Goal: Navigation & Orientation: Find specific page/section

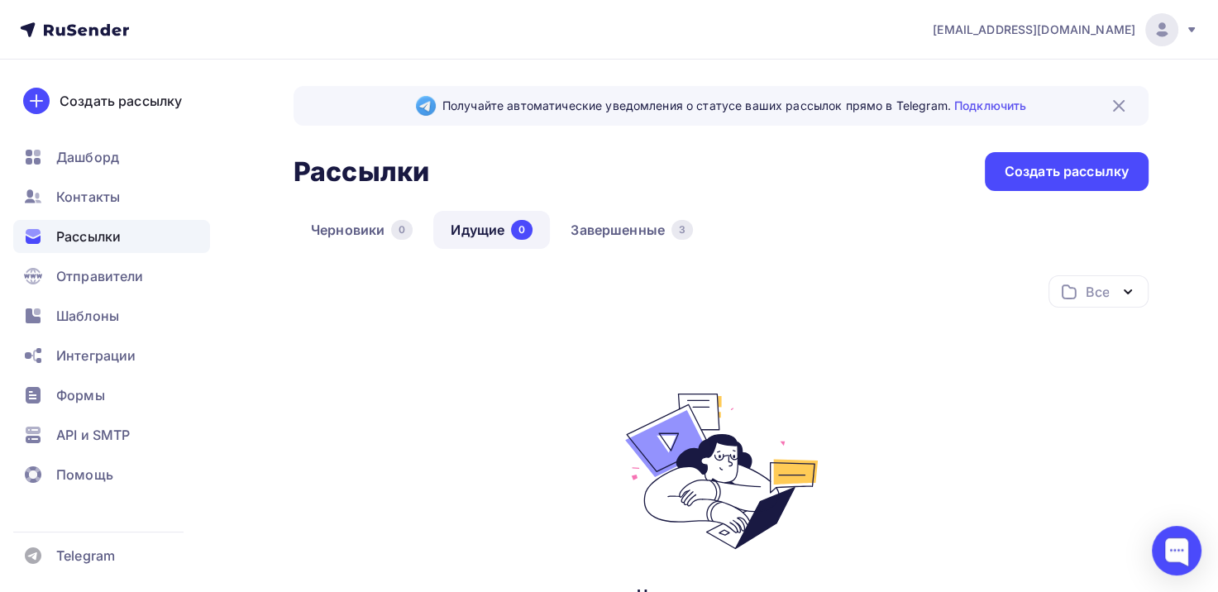
click at [117, 233] on span "Рассылки" at bounding box center [88, 237] width 64 height 20
click at [72, 289] on div "Отправители" at bounding box center [111, 276] width 197 height 33
